Goal: Task Accomplishment & Management: Use online tool/utility

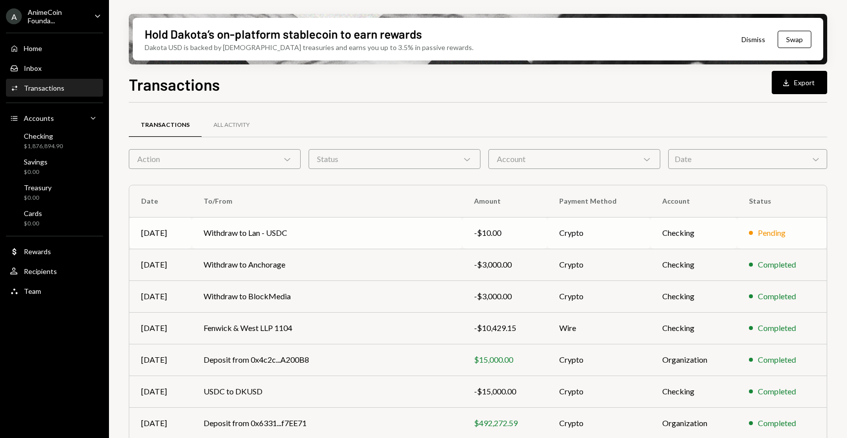
click at [296, 223] on td "Withdraw to Lan - USDC" at bounding box center [327, 233] width 270 height 32
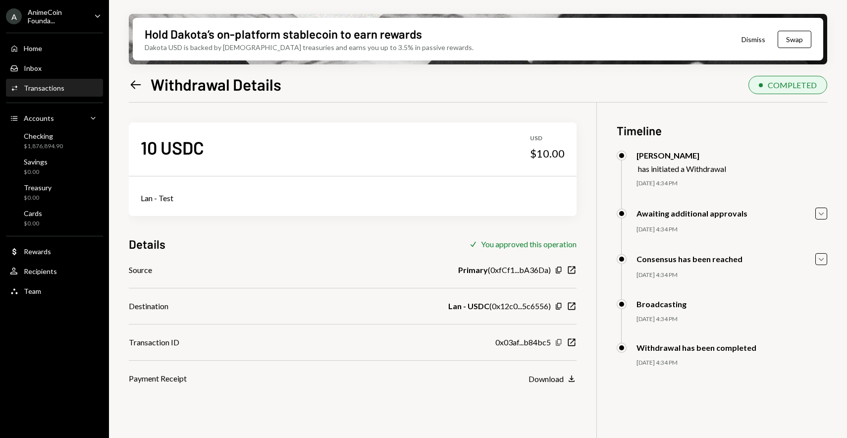
click at [562, 343] on icon "Copy" at bounding box center [559, 342] width 8 height 8
click at [570, 343] on icon "button" at bounding box center [571, 342] width 7 height 7
click at [57, 90] on div "Transactions" at bounding box center [44, 88] width 41 height 8
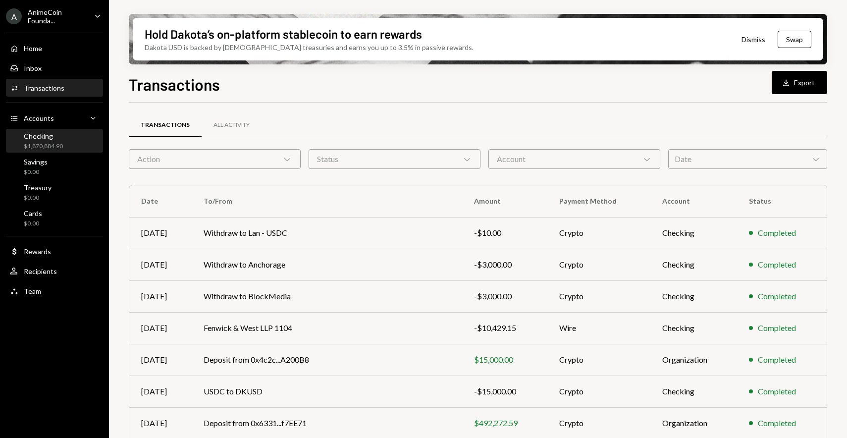
click at [42, 140] on div "Checking" at bounding box center [43, 136] width 39 height 8
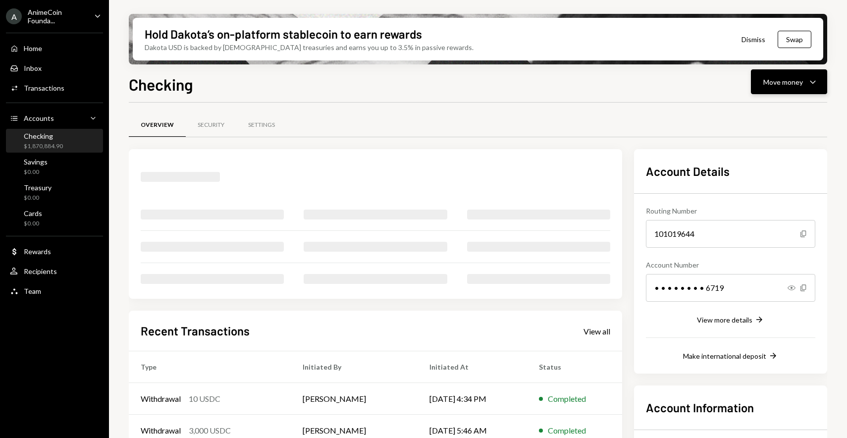
click at [801, 77] on div "Move money" at bounding box center [783, 82] width 40 height 10
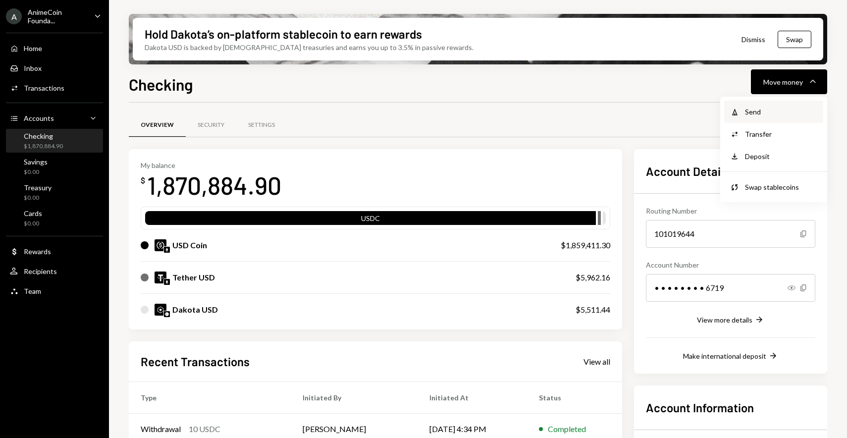
click at [775, 114] on div "Send" at bounding box center [781, 112] width 72 height 10
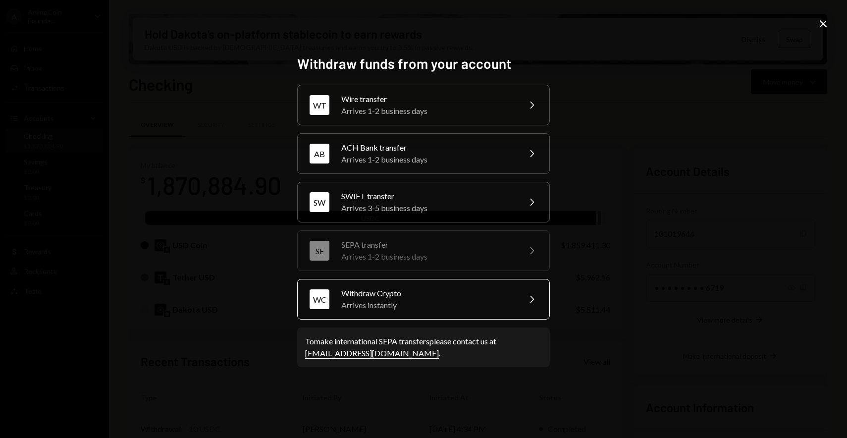
click at [444, 306] on div "Arrives instantly" at bounding box center [427, 305] width 172 height 12
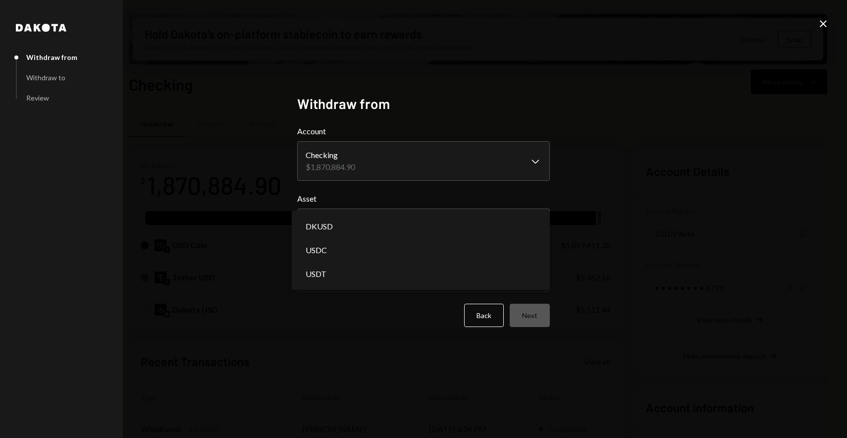
click at [365, 219] on body "A AnimeCoin Founda... Caret Down Home Home Inbox Inbox Activities Transactions …" at bounding box center [423, 219] width 847 height 438
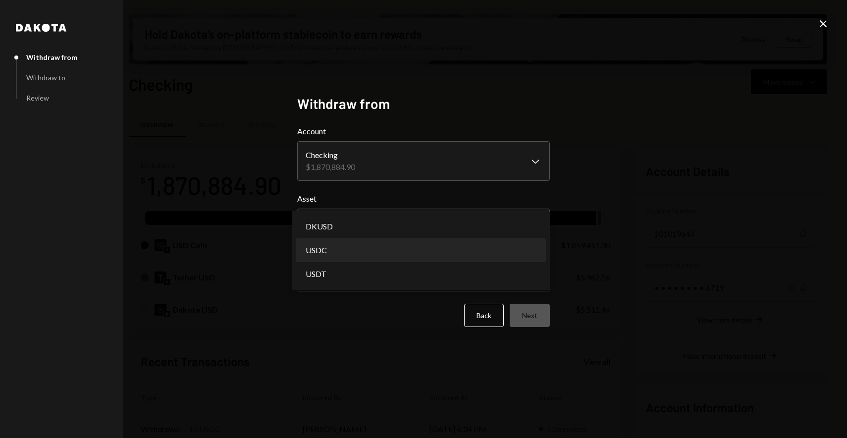
select select "****"
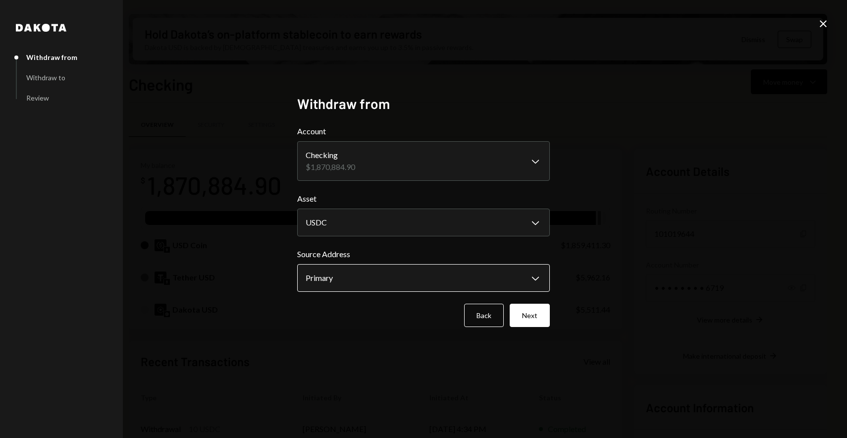
click at [356, 278] on body "A AnimeCoin Founda... Caret Down Home Home Inbox Inbox Activities Transactions …" at bounding box center [423, 219] width 847 height 438
click at [518, 316] on button "Next" at bounding box center [530, 315] width 40 height 23
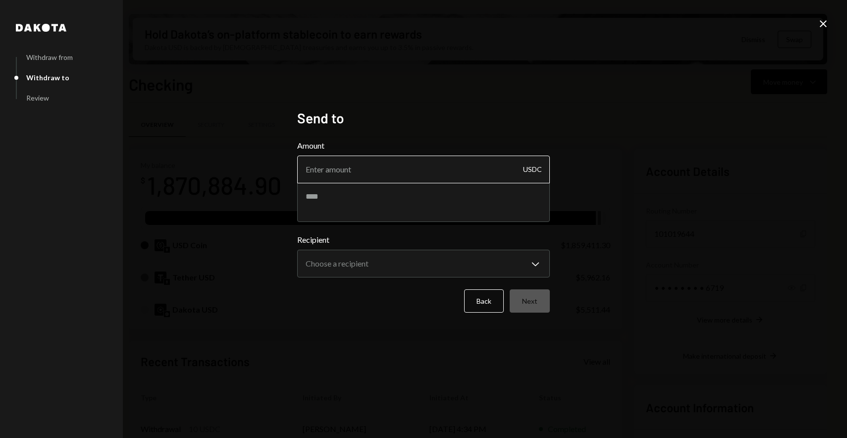
click at [379, 176] on input "Amount" at bounding box center [423, 170] width 253 height 28
type input "2990"
type textarea "**********"
click at [336, 264] on body "A AnimeCoin Founda... Caret Down Home Home Inbox Inbox Activities Transactions …" at bounding box center [423, 219] width 847 height 438
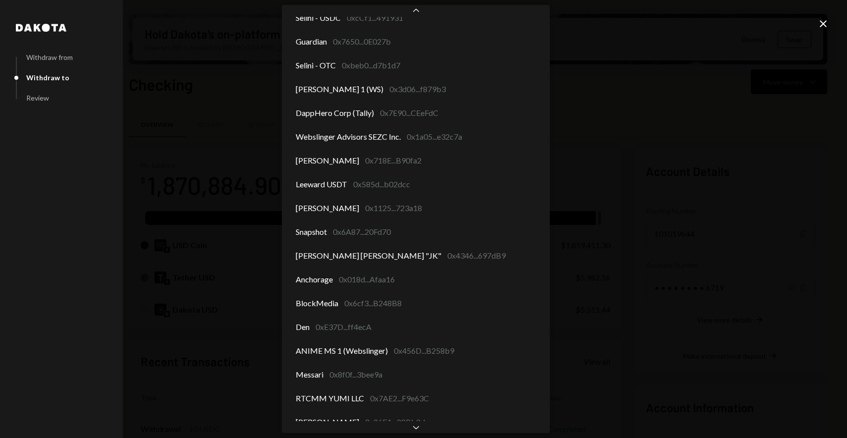
scroll to position [234, 0]
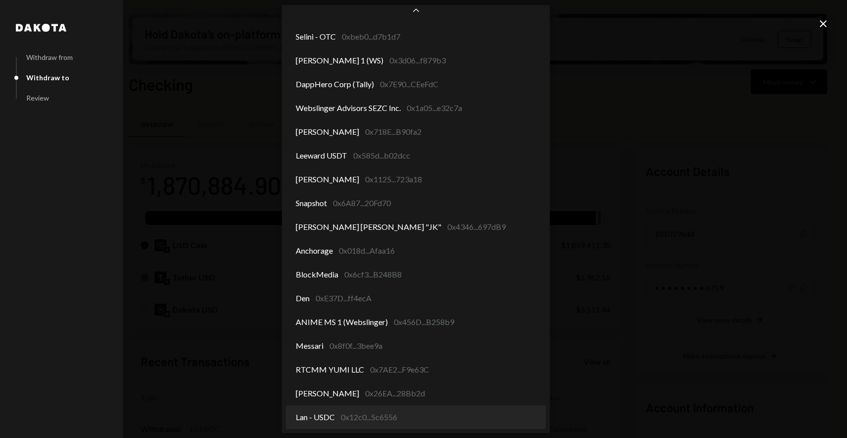
select select "**********"
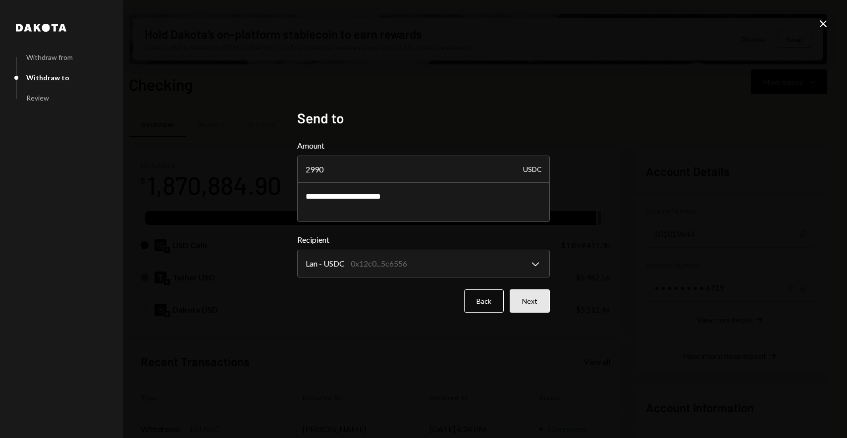
click at [525, 297] on button "Next" at bounding box center [530, 300] width 40 height 23
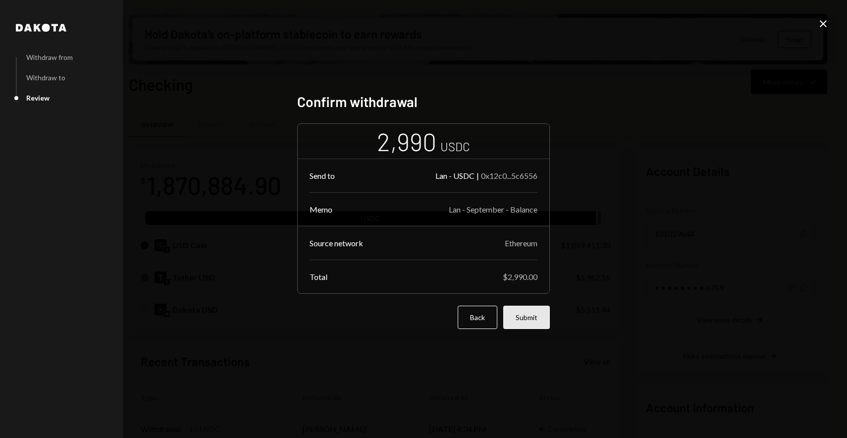
click at [512, 317] on button "Submit" at bounding box center [526, 317] width 47 height 23
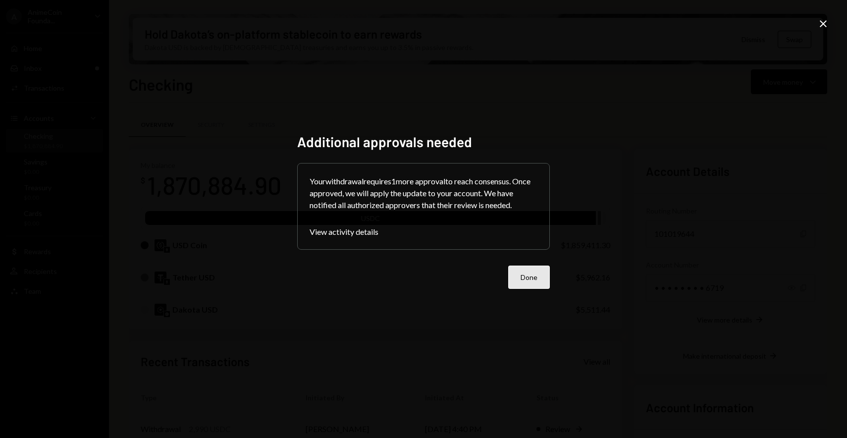
click at [533, 279] on button "Done" at bounding box center [529, 277] width 42 height 23
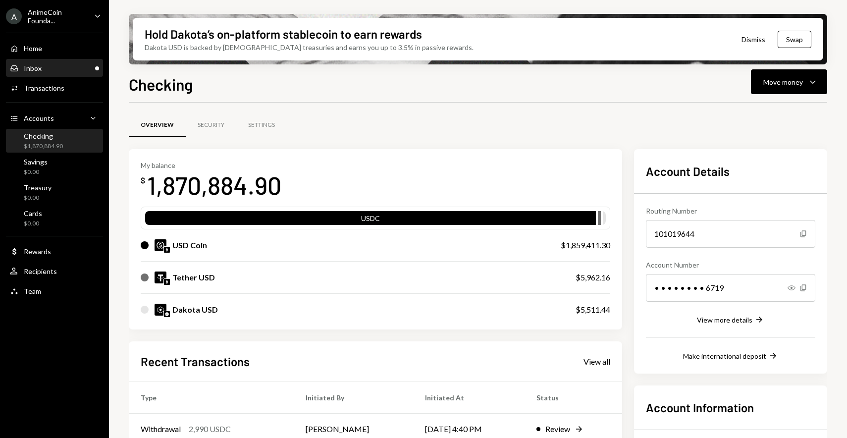
click at [68, 71] on div "Inbox Inbox" at bounding box center [54, 68] width 89 height 9
